Goal: Find specific page/section: Find specific page/section

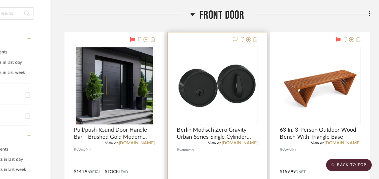
click at [248, 36] on icon at bounding box center [248, 36] width 5 height 5
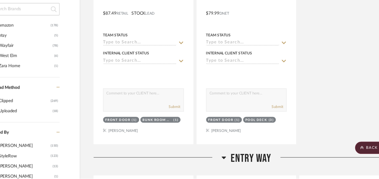
scroll to position [519, 0]
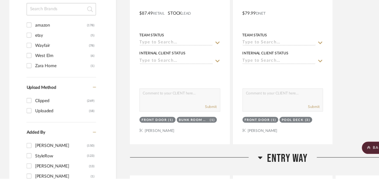
click at [27, 38] on input "amazon (178)" at bounding box center [26, 38] width 9 height 9
checkbox input "true"
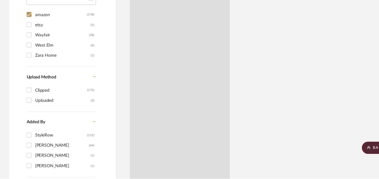
scroll to position [509, 0]
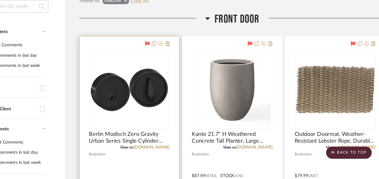
scroll to position [141, 14]
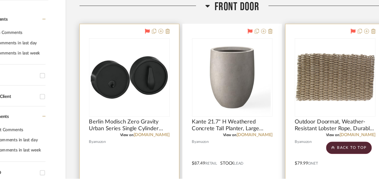
drag, startPoint x: 338, startPoint y: 100, endPoint x: 306, endPoint y: 45, distance: 63.8
click at [306, 45] on div at bounding box center [339, 161] width 91 height 247
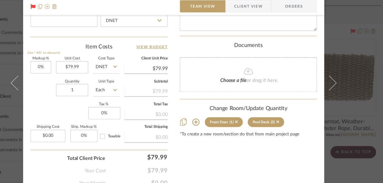
scroll to position [325, 0]
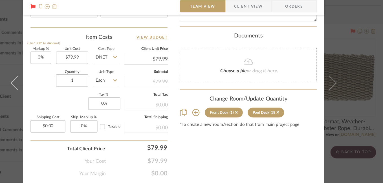
click at [345, 124] on div "[PERSON_NAME]: Black Orchid Oasis Front Door Outdoor Doormat, Weather-Resistant…" at bounding box center [191, 91] width 383 height 183
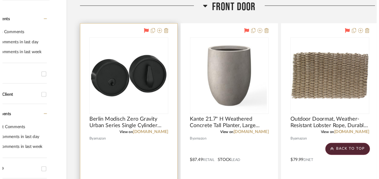
scroll to position [141, 14]
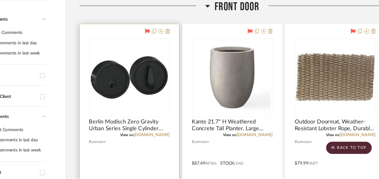
drag, startPoint x: 200, startPoint y: 16, endPoint x: 120, endPoint y: 27, distance: 81.0
click at [120, 27] on div at bounding box center [162, 23] width 115 height 14
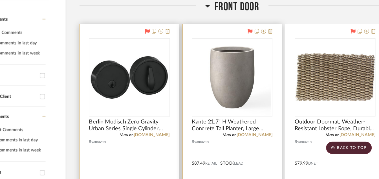
click at [232, 40] on div at bounding box center [245, 161] width 91 height 247
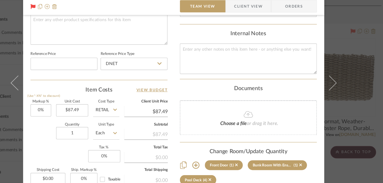
scroll to position [312, 0]
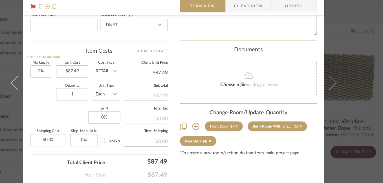
click at [360, 116] on div "[PERSON_NAME]: Black Orchid Oasis Front Door Kante 21.7" H Weathered Concrete T…" at bounding box center [191, 91] width 383 height 183
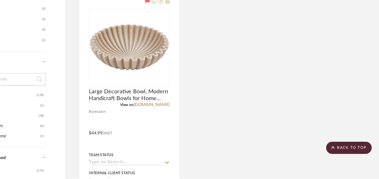
scroll to position [446, 14]
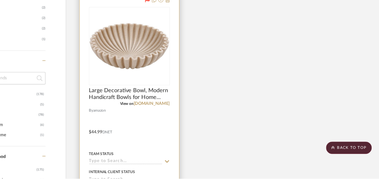
click at [121, 18] on div at bounding box center [151, 132] width 91 height 247
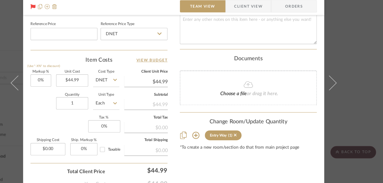
scroll to position [305, 0]
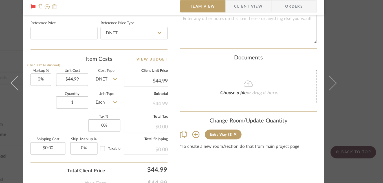
click at [366, 48] on div "[PERSON_NAME]: Black Orchid Oasis Entry Way Large Decorative Bowl, Modern Handi…" at bounding box center [191, 91] width 383 height 183
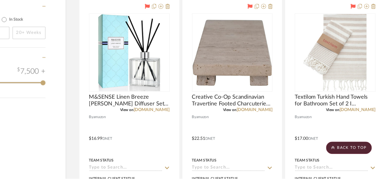
scroll to position [717, 14]
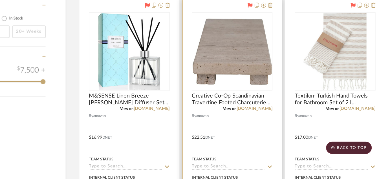
drag, startPoint x: 262, startPoint y: 136, endPoint x: 206, endPoint y: 126, distance: 57.1
click at [206, 126] on div at bounding box center [245, 137] width 91 height 247
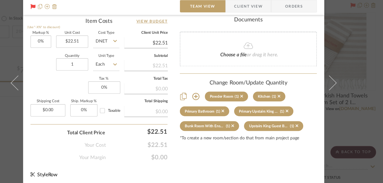
scroll to position [193, 0]
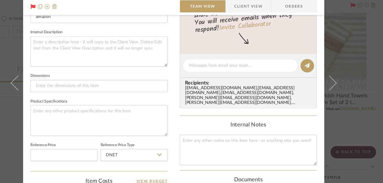
click at [347, 66] on div "[PERSON_NAME]: Black Orchid Oasis Powder Room Creative Co-Op Scandinavian Trave…" at bounding box center [191, 91] width 383 height 183
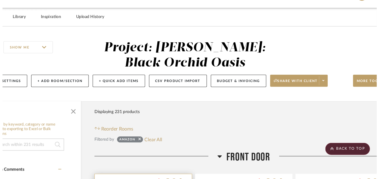
scroll to position [717, 14]
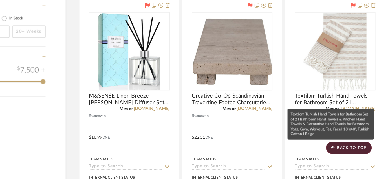
click at [337, 126] on mat-tooltip-component "Textilom Turkish Hand Towels for Bathroom Set of 2 I Bathroom Hand Towels & Kit…" at bounding box center [335, 129] width 79 height 28
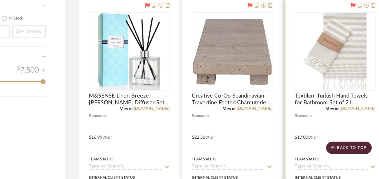
click at [351, 129] on div at bounding box center [339, 137] width 91 height 247
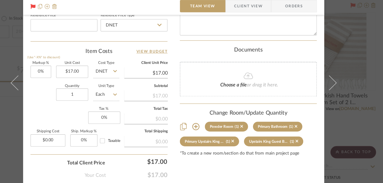
scroll to position [314, 0]
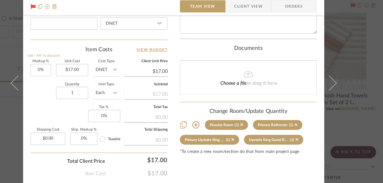
click at [354, 69] on div "[PERSON_NAME]: Black Orchid Oasis Powder Room Textilom Turkish Hand Towels for …" at bounding box center [191, 91] width 383 height 183
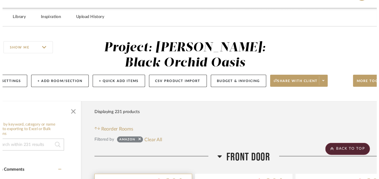
scroll to position [717, 14]
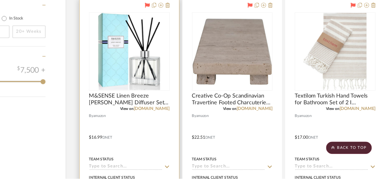
click at [163, 129] on div at bounding box center [151, 137] width 91 height 247
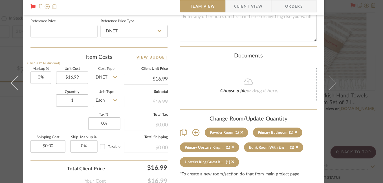
scroll to position [325, 0]
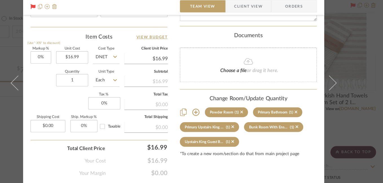
click at [362, 116] on div "[PERSON_NAME]: Black Orchid Oasis Powder Room M&SENSE Linen Breeze [PERSON_NAME…" at bounding box center [191, 91] width 383 height 183
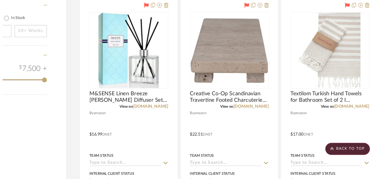
scroll to position [717, 14]
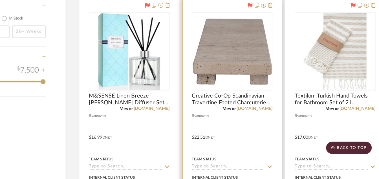
click at [265, 134] on div at bounding box center [245, 137] width 91 height 247
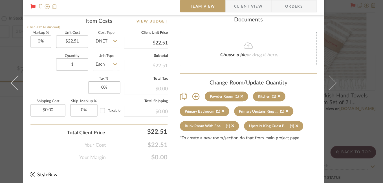
scroll to position [342, 0]
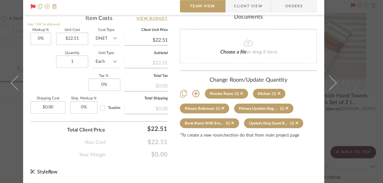
click at [361, 115] on div "[PERSON_NAME]: Black Orchid Oasis Powder Room Creative Co-Op Scandinavian Trave…" at bounding box center [191, 91] width 383 height 183
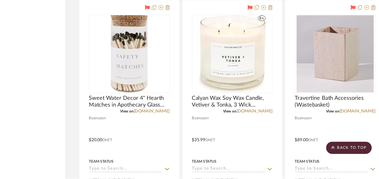
scroll to position [977, 14]
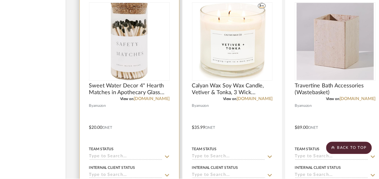
click at [176, 131] on div at bounding box center [151, 128] width 91 height 247
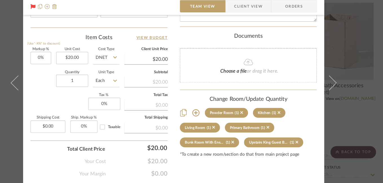
scroll to position [342, 0]
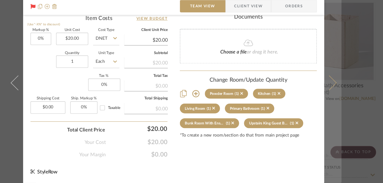
click at [339, 98] on button at bounding box center [337, 91] width 16 height 183
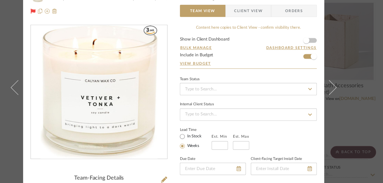
scroll to position [0, 0]
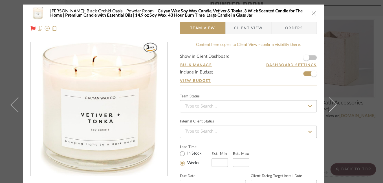
click at [319, 12] on icon "close" at bounding box center [320, 12] width 5 height 5
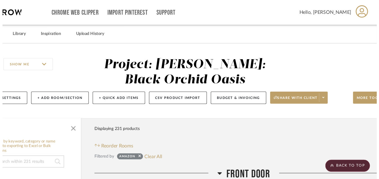
scroll to position [977, 14]
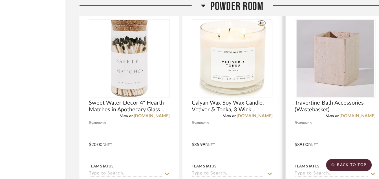
click at [354, 127] on div at bounding box center [339, 128] width 91 height 247
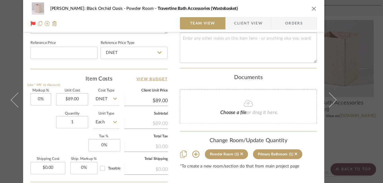
scroll to position [299, 0]
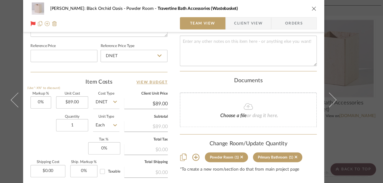
click at [350, 116] on div "[PERSON_NAME]: Black Orchid Oasis Powder Room Travertine Bath Accessories (Wast…" at bounding box center [191, 91] width 383 height 183
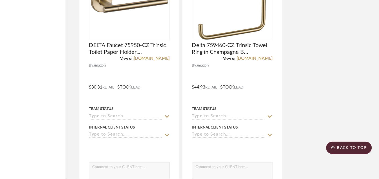
scroll to position [1266, 14]
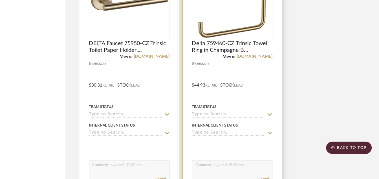
click at [224, 77] on div at bounding box center [245, 89] width 91 height 247
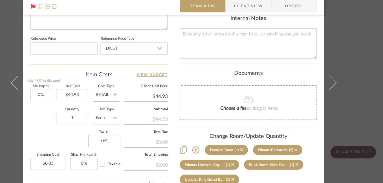
scroll to position [317, 0]
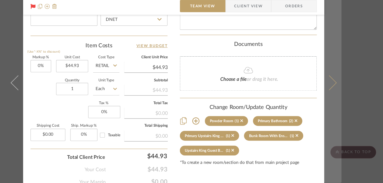
click at [342, 115] on button at bounding box center [337, 91] width 16 height 183
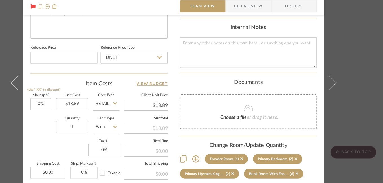
scroll to position [332, 0]
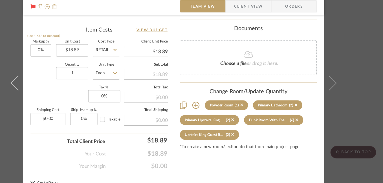
click at [364, 110] on div "[PERSON_NAME]: Black Orchid Oasis Powder Room Delta 75935-CZ Trinsic Single Tow…" at bounding box center [191, 91] width 383 height 183
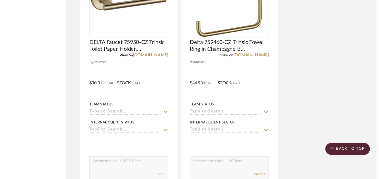
scroll to position [1266, 14]
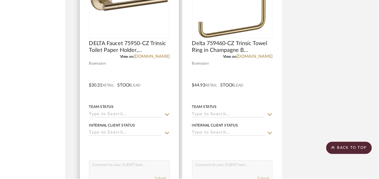
click at [180, 81] on div at bounding box center [151, 89] width 91 height 247
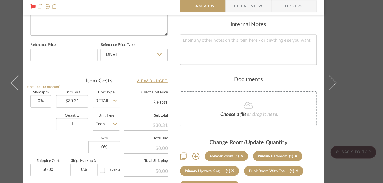
scroll to position [320, 0]
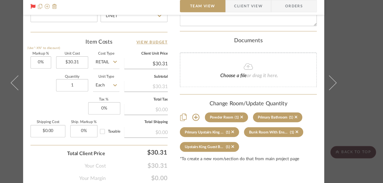
click at [362, 104] on div "[PERSON_NAME]: Black Orchid Oasis Powder Room DELTA Faucet 75950-CZ Trinsic Toi…" at bounding box center [191, 91] width 383 height 183
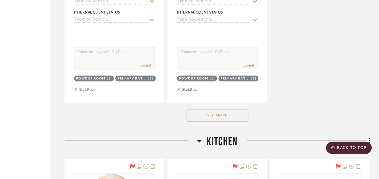
scroll to position [1389, 27]
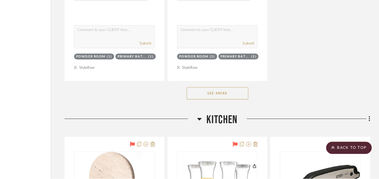
click at [236, 103] on button "See More" at bounding box center [232, 100] width 56 height 11
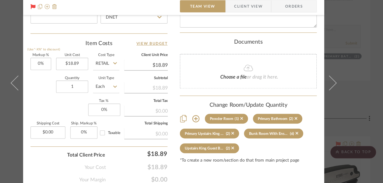
scroll to position [342, 0]
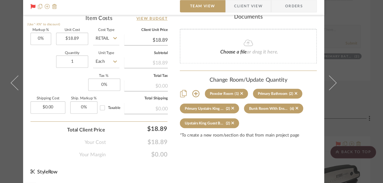
click at [363, 88] on div "[PERSON_NAME]: Black Orchid Oasis Powder Room Delta 75935-CZ Trinsic Single Tow…" at bounding box center [191, 91] width 383 height 183
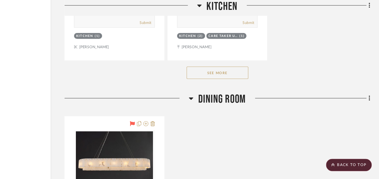
scroll to position [2221, 27]
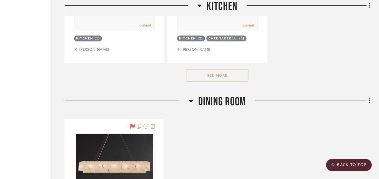
drag, startPoint x: 237, startPoint y: 68, endPoint x: 222, endPoint y: 69, distance: 14.4
click at [222, 69] on button "See More" at bounding box center [232, 68] width 56 height 11
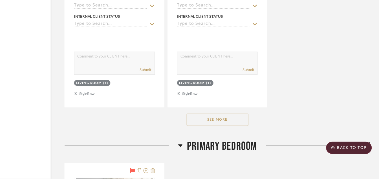
scroll to position [7557, 27]
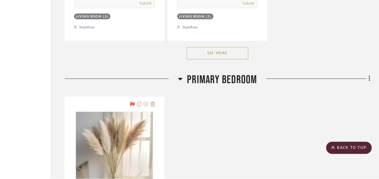
click at [207, 66] on button "See More" at bounding box center [232, 64] width 56 height 11
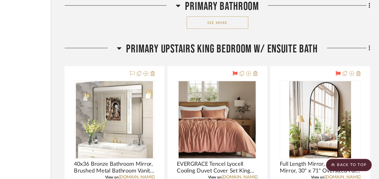
scroll to position [9667, 27]
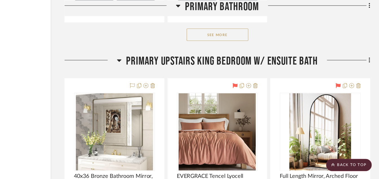
click at [237, 32] on button "See More" at bounding box center [232, 31] width 56 height 11
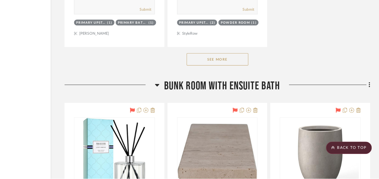
scroll to position [10690, 27]
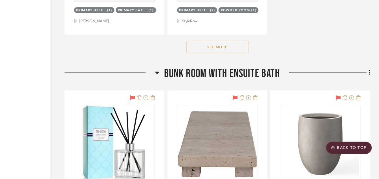
click at [226, 56] on button "See More" at bounding box center [232, 58] width 56 height 11
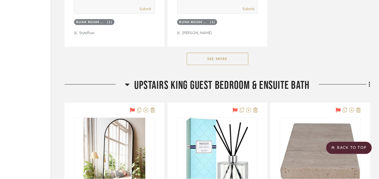
scroll to position [11762, 27]
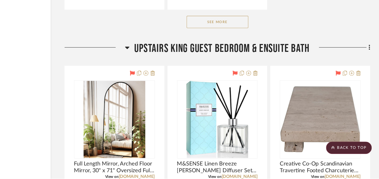
click at [232, 37] on button "See More" at bounding box center [232, 35] width 56 height 11
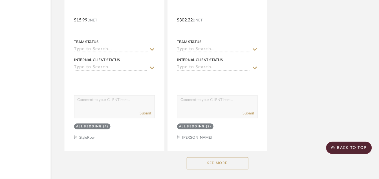
scroll to position [14201, 27]
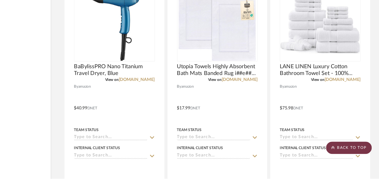
click at [347, 152] on scroll-to-top-button "BACK TO TOP" at bounding box center [352, 150] width 42 height 11
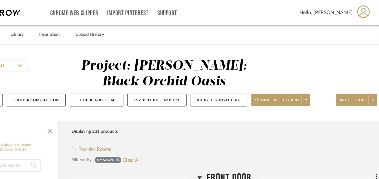
scroll to position [0, 27]
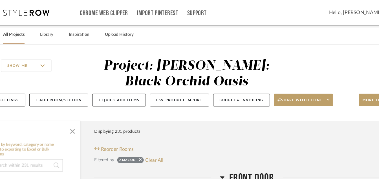
click at [18, 31] on link "All Projects" at bounding box center [18, 32] width 20 height 8
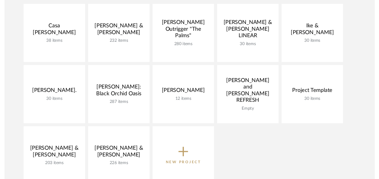
scroll to position [89, 0]
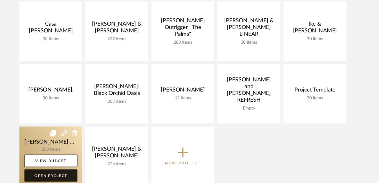
click at [62, 174] on link "Open Project" at bounding box center [52, 176] width 49 height 11
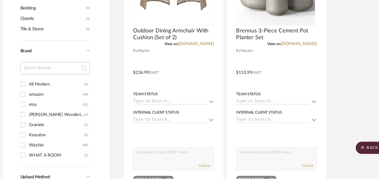
scroll to position [478, 0]
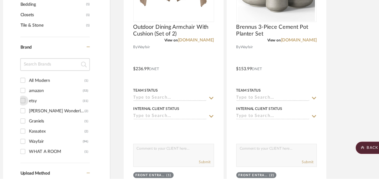
click at [29, 108] on input "etsy (11)" at bounding box center [26, 107] width 9 height 9
checkbox input "true"
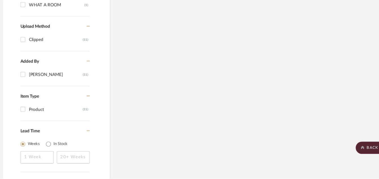
scroll to position [343, 0]
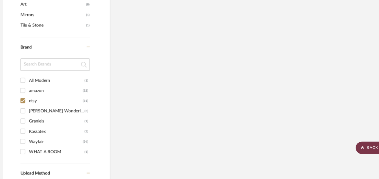
click at [339, 150] on icon at bounding box center [337, 150] width 3 height 3
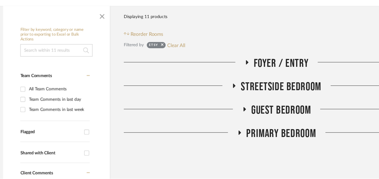
scroll to position [102, 0]
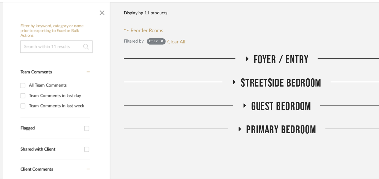
click at [232, 70] on icon at bounding box center [231, 69] width 7 height 4
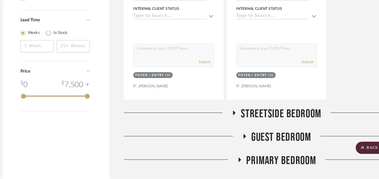
scroll to position [616, 0]
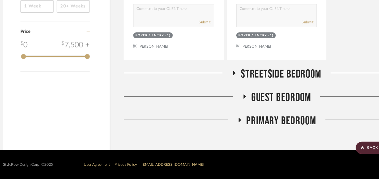
click at [220, 84] on icon at bounding box center [219, 82] width 7 height 4
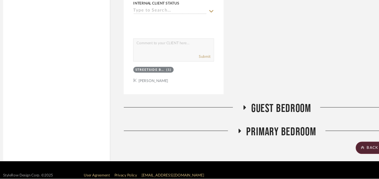
scroll to position [870, 0]
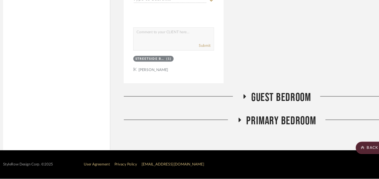
click at [226, 101] on div at bounding box center [173, 106] width 108 height 14
click at [223, 124] on icon at bounding box center [224, 126] width 7 height 4
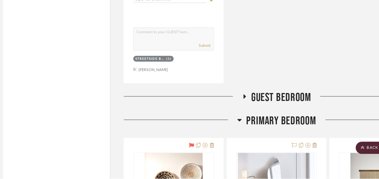
click at [231, 104] on icon at bounding box center [229, 104] width 7 height 4
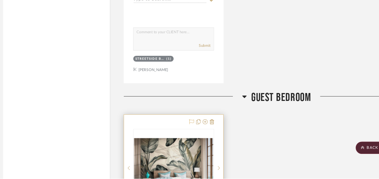
click at [180, 128] on icon at bounding box center [181, 127] width 5 height 5
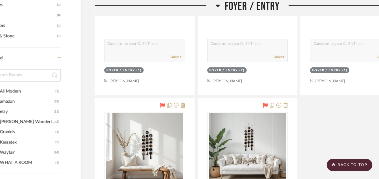
scroll to position [343, 0]
